Goal: Transaction & Acquisition: Obtain resource

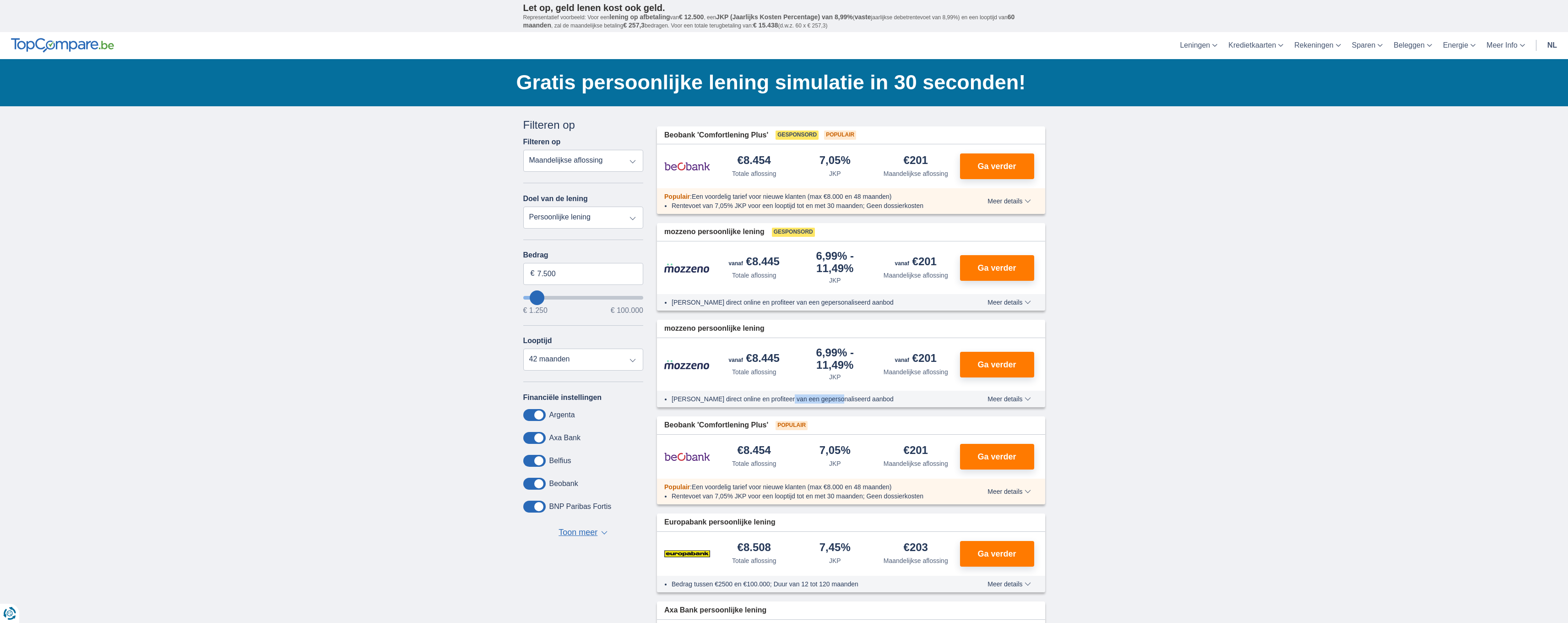
type input "8.250"
type input "8250"
type input "7.250"
type input "7250"
type input "6.250"
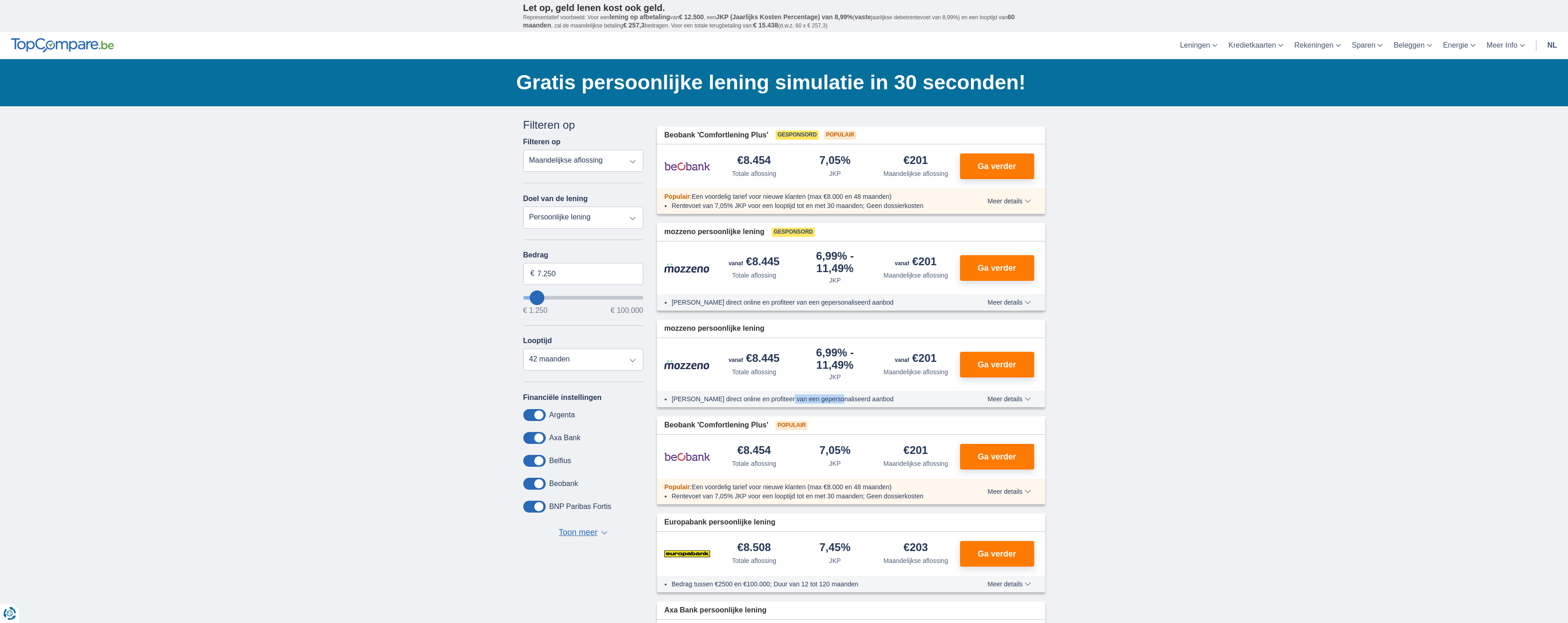
type input "6250"
type input "4.250"
type input "4250"
type input "2.250"
type input "2250"
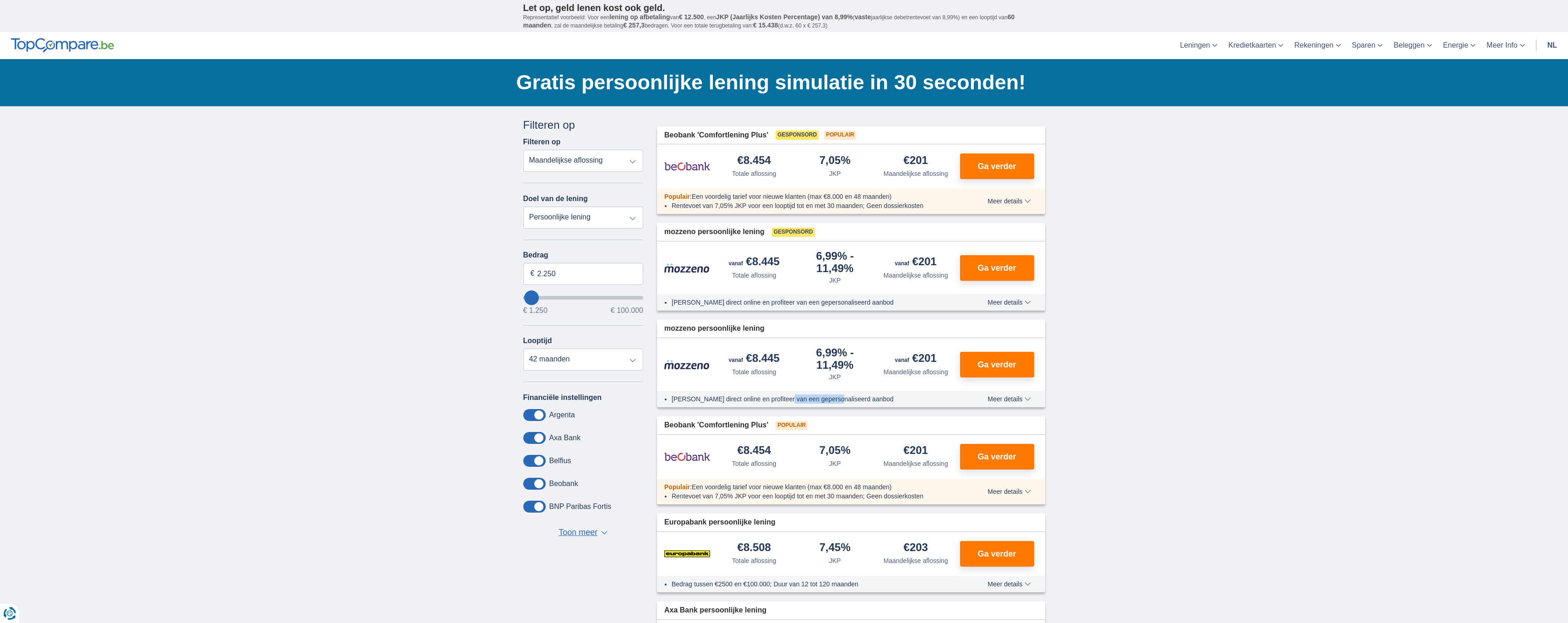
type input "1.250"
type input "1250"
select select "24"
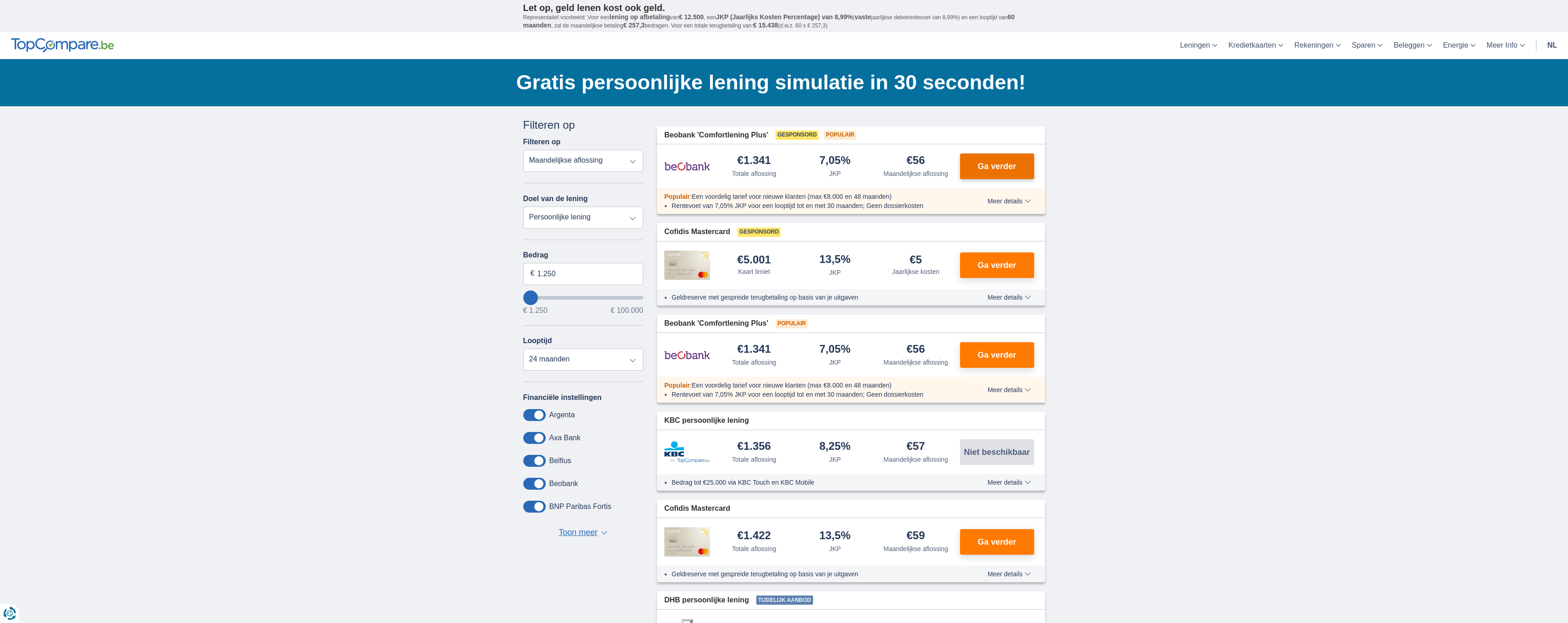
click at [1023, 171] on button "Ga verder" at bounding box center [997, 166] width 74 height 26
